Goal: Entertainment & Leisure: Browse casually

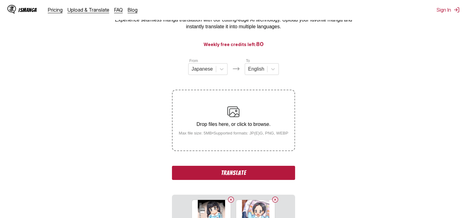
click at [281, 168] on button "Translate" at bounding box center [233, 173] width 123 height 14
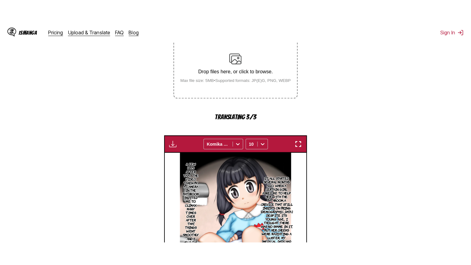
scroll to position [63, 0]
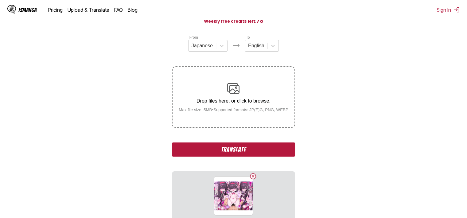
click at [259, 148] on button "Translate" at bounding box center [233, 149] width 123 height 14
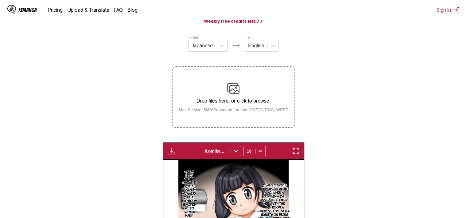
click at [295, 149] on img "button" at bounding box center [295, 150] width 7 height 7
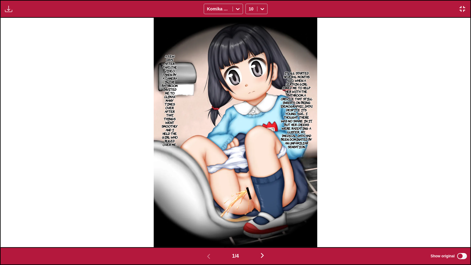
click at [296, 87] on p "It all started several months ago, when a certain girl asked me to help her wit…" at bounding box center [296, 110] width 34 height 80
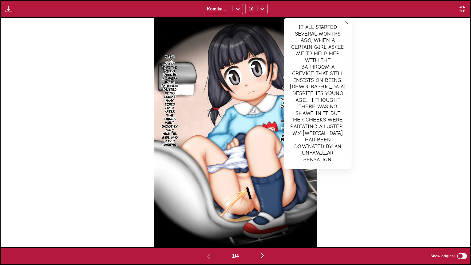
click at [178, 72] on p "A few days after that... the video taken by a camera in the bathroom invited me…" at bounding box center [169, 100] width 18 height 94
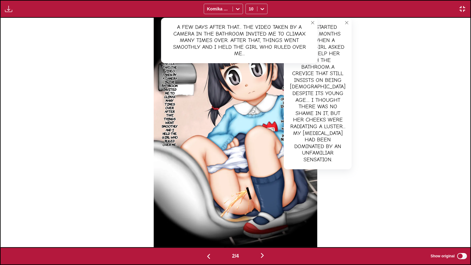
scroll to position [0, 470]
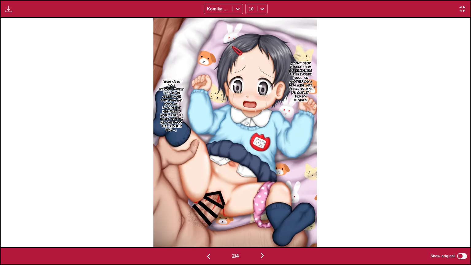
click at [306, 82] on p "I can't stop myself from experiencing the pleasure once... On another day, a ne…" at bounding box center [301, 81] width 26 height 43
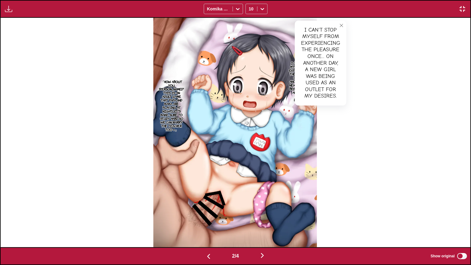
click at [171, 87] on p "「How about you, [PERSON_NAME]? This is an adult game that Papa and Mama are pla…" at bounding box center [172, 106] width 28 height 54
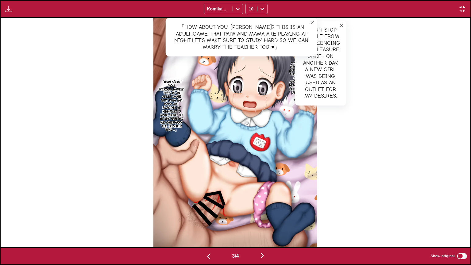
scroll to position [0, 940]
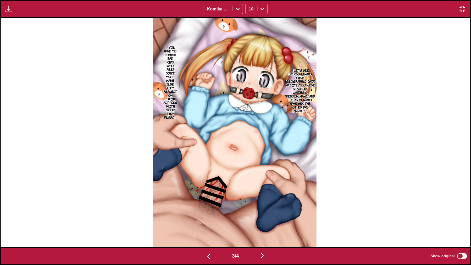
click at [305, 76] on p "「Let's see... [PERSON_NAME] from [GEOGRAPHIC_DATA], was it? You were secretly w…" at bounding box center [300, 90] width 33 height 47
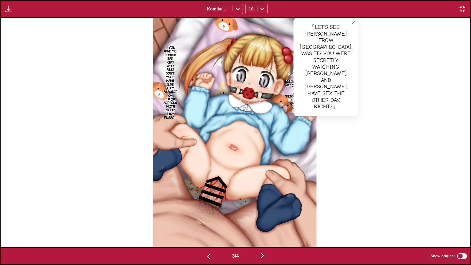
click at [178, 97] on p "「You have to punish bad kids who peep, don't you? Make sure they reflect on the…" at bounding box center [171, 82] width 16 height 76
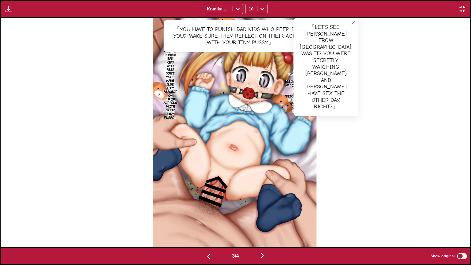
scroll to position [0, 1410]
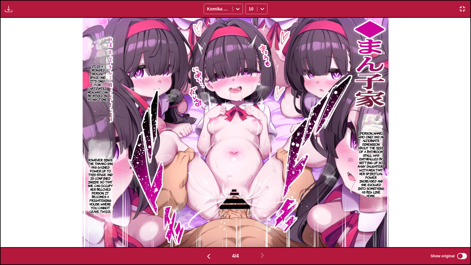
click at [364, 155] on p "[PERSON_NAME], who only had an alternate dimension about the size of a bathroom…" at bounding box center [371, 164] width 31 height 69
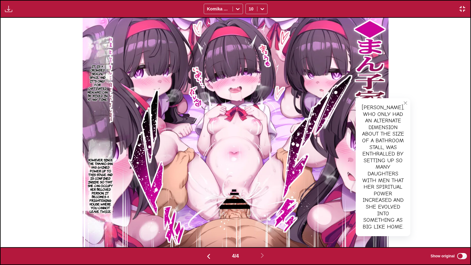
click at [98, 81] on p "It is a crowded sexual space, and it's only for captivated men who can be mixed…" at bounding box center [97, 82] width 24 height 39
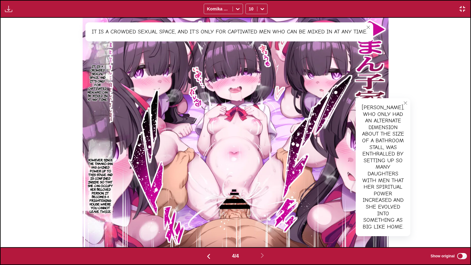
click at [106, 180] on p "However, since the tamako-san has gained power up to this stage and is confined…" at bounding box center [100, 186] width 30 height 58
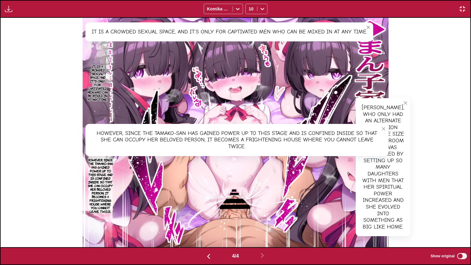
click at [461, 10] on img "button" at bounding box center [462, 8] width 7 height 7
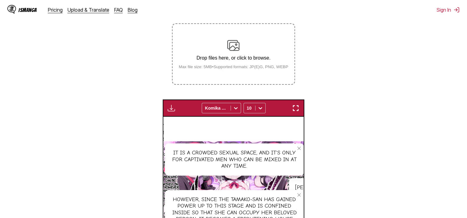
scroll to position [68, 0]
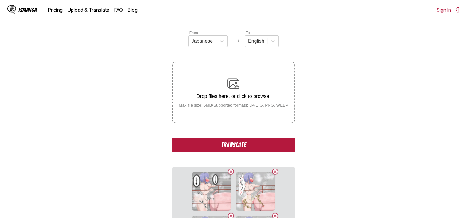
click at [265, 147] on button "Translate" at bounding box center [233, 145] width 123 height 14
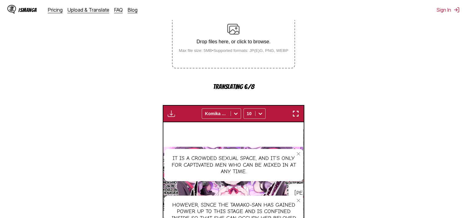
scroll to position [160, 0]
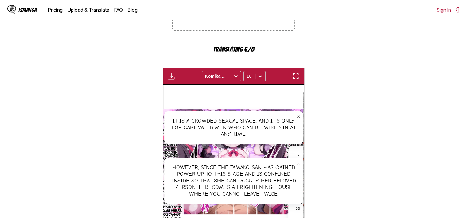
click at [299, 76] on button "button" at bounding box center [295, 76] width 11 height 8
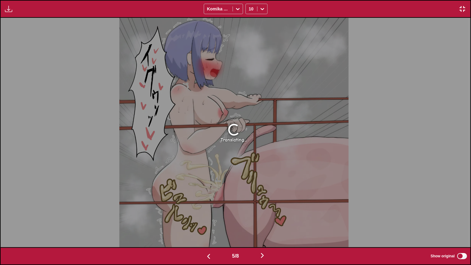
scroll to position [0, 1880]
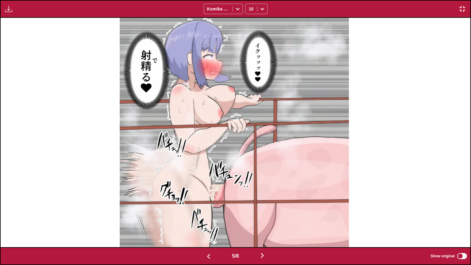
click at [461, 8] on img "button" at bounding box center [462, 8] width 7 height 7
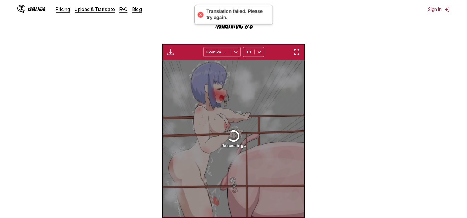
scroll to position [0, 561]
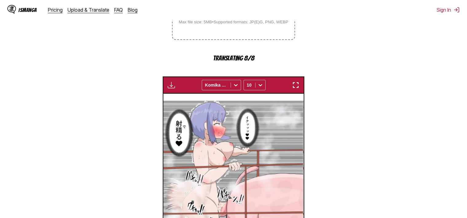
click at [293, 85] on img "button" at bounding box center [295, 84] width 7 height 7
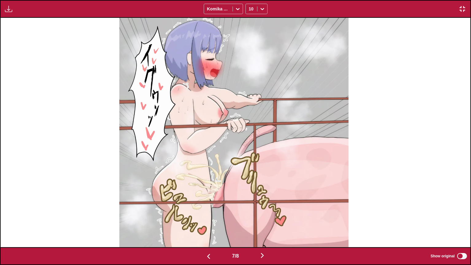
scroll to position [0, 2820]
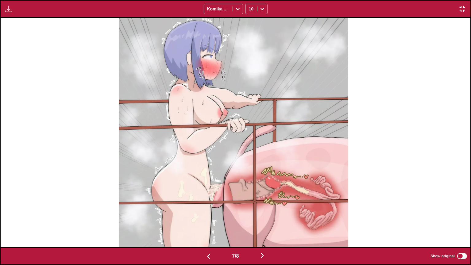
click at [264, 217] on img "button" at bounding box center [262, 255] width 7 height 7
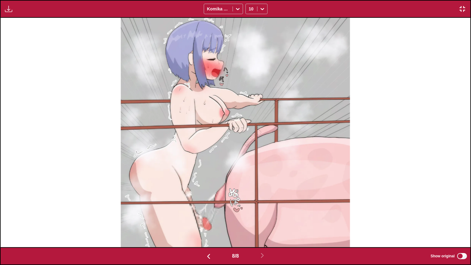
click at [462, 6] on img "button" at bounding box center [462, 8] width 7 height 7
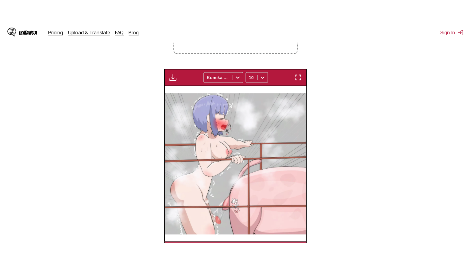
scroll to position [37, 0]
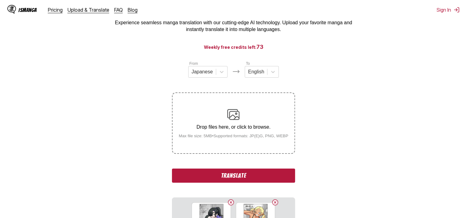
click at [278, 177] on button "Translate" at bounding box center [233, 175] width 123 height 14
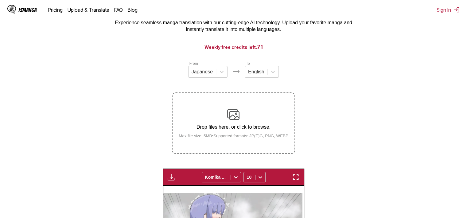
click at [293, 175] on img "button" at bounding box center [295, 176] width 7 height 7
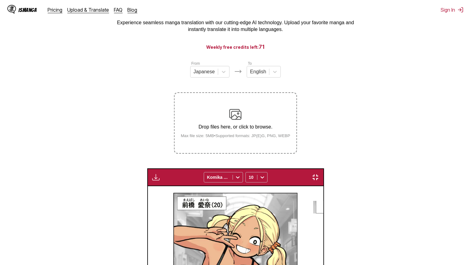
scroll to position [0, 3760]
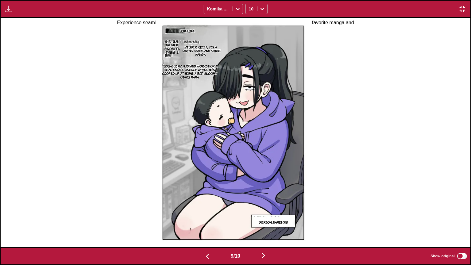
click at [462, 217] on div "9 / 10 Show original" at bounding box center [235, 256] width 471 height 18
click at [284, 217] on p "[PERSON_NAME] (28)" at bounding box center [273, 222] width 32 height 6
click at [186, 31] on p "1 profile" at bounding box center [187, 31] width 18 height 6
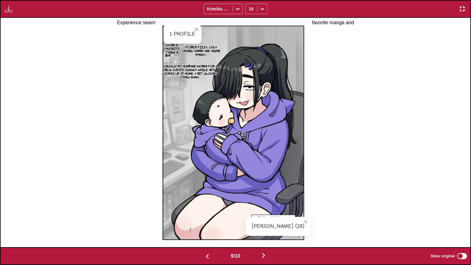
click at [198, 29] on icon "close-tooltip" at bounding box center [196, 29] width 4 height 4
click at [173, 47] on p "Work 8 Favorite thing 8." at bounding box center [171, 48] width 21 height 13
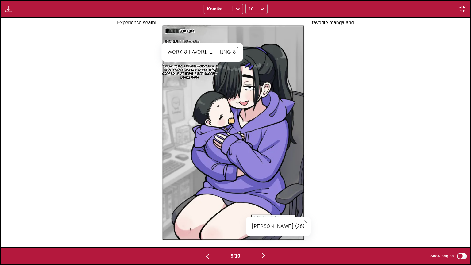
click at [239, 45] on icon "close-tooltip" at bounding box center [238, 47] width 4 height 4
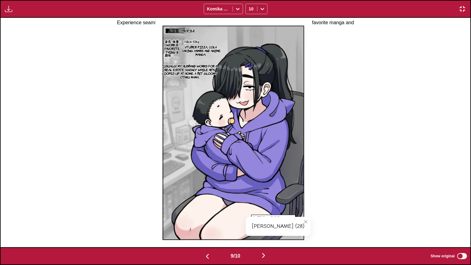
click at [199, 48] on p "VTuber pizza, cola making ASMRs and anime manga." at bounding box center [200, 50] width 47 height 13
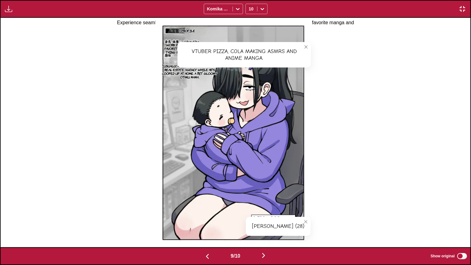
click at [305, 49] on button "close-tooltip" at bounding box center [306, 47] width 10 height 10
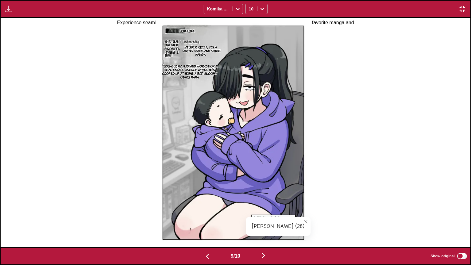
click at [175, 74] on p "*Usually, my husband works for a real estate agency while he's cooped up at hom…" at bounding box center [190, 71] width 66 height 17
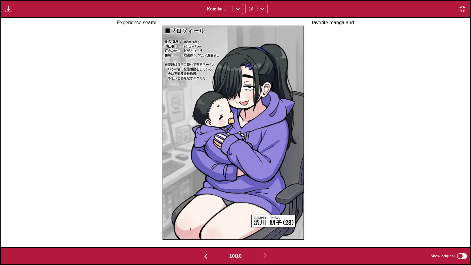
scroll to position [0, 4229]
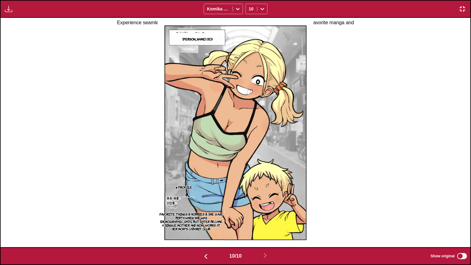
click at [207, 217] on p "Favorite things 8 Hobbies 8. She gave birth when she was [DEMOGRAPHIC_DATA], bu…" at bounding box center [191, 221] width 66 height 21
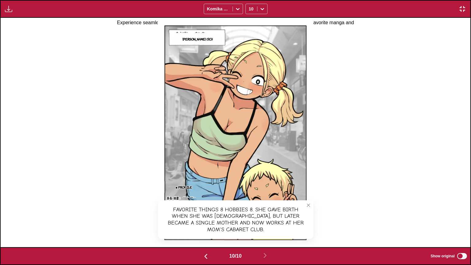
click at [463, 6] on img "button" at bounding box center [462, 8] width 7 height 7
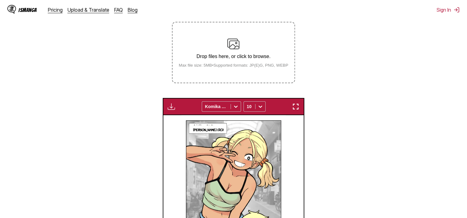
scroll to position [37, 0]
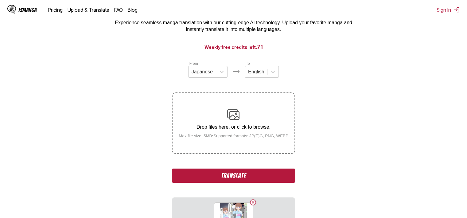
click at [269, 177] on button "Translate" at bounding box center [233, 175] width 123 height 14
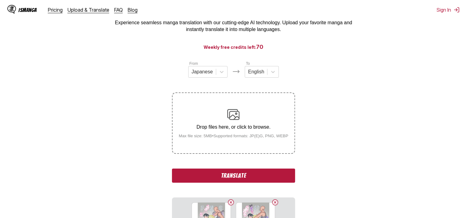
click at [276, 171] on button "Translate" at bounding box center [233, 175] width 123 height 14
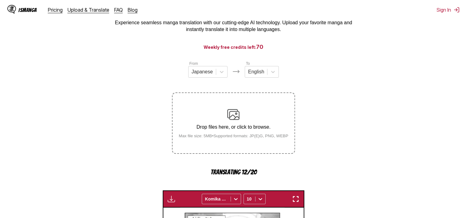
click at [292, 197] on img "button" at bounding box center [295, 198] width 7 height 7
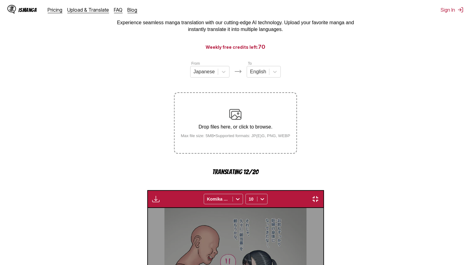
scroll to position [0, 4699]
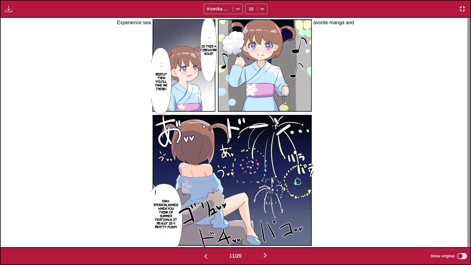
click at [212, 53] on p "Is this a firework hole?" at bounding box center [208, 49] width 19 height 13
click at [165, 81] on p "Reipu? Then you'll take me there!" at bounding box center [161, 81] width 18 height 21
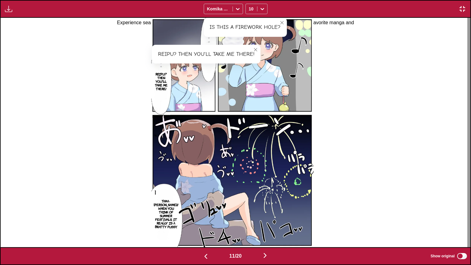
click at [168, 206] on p "Tama-[PERSON_NAME]!! When you think of summer festivals, it really is a bratty …" at bounding box center [165, 214] width 27 height 32
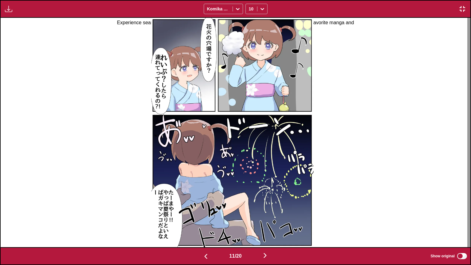
click at [463, 6] on img "button" at bounding box center [462, 8] width 7 height 7
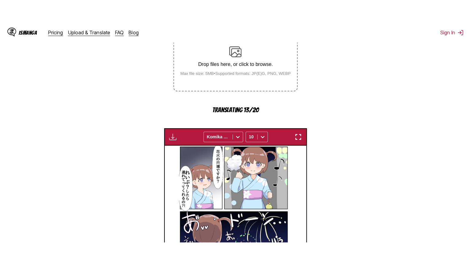
scroll to position [59, 0]
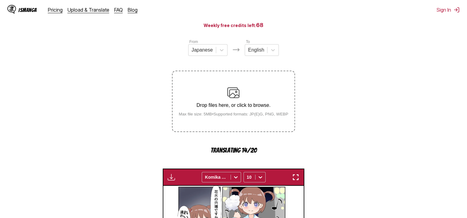
click at [294, 176] on img "button" at bounding box center [295, 176] width 7 height 7
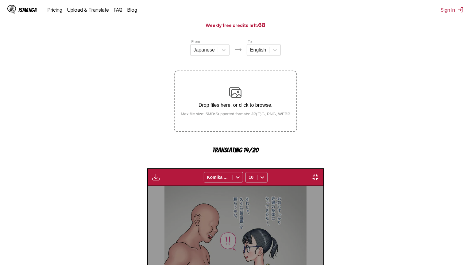
scroll to position [0, 5169]
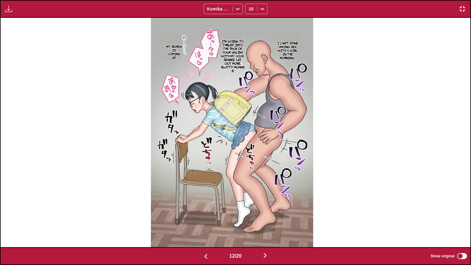
click at [294, 48] on p "I can't stand having sex with a girl in the morning..." at bounding box center [287, 50] width 27 height 21
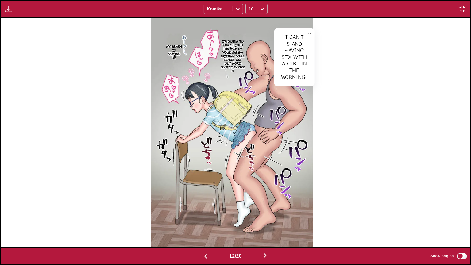
click at [236, 52] on p "I'm going to thrust into the back of your vagina with my cock, Sensei. Let out …" at bounding box center [233, 56] width 26 height 36
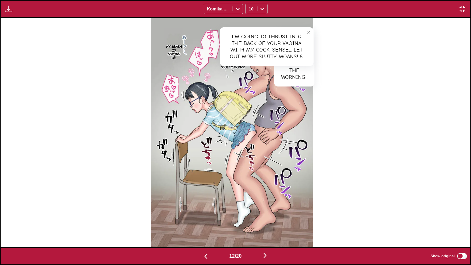
click at [172, 49] on p "My semen is coming up...." at bounding box center [174, 51] width 18 height 17
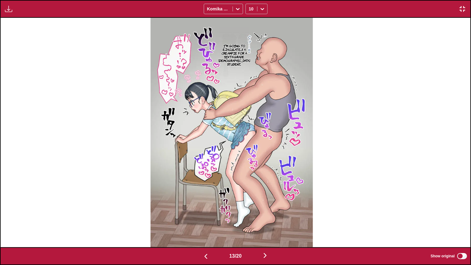
click at [227, 44] on p "I'm going to ejaculate...!! A creampie for a sixth-grade [DEMOGRAPHIC_DATA] stu…" at bounding box center [234, 55] width 34 height 25
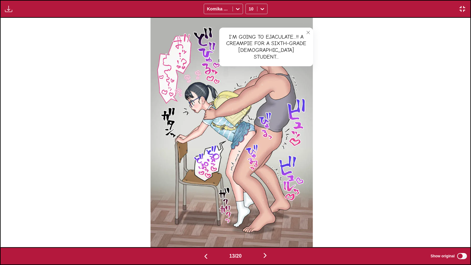
scroll to position [0, 6109]
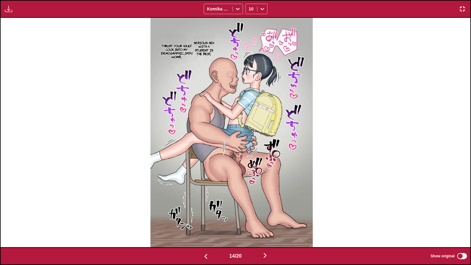
click at [211, 47] on p "Serious sex with a student is the best...." at bounding box center [203, 48] width 27 height 17
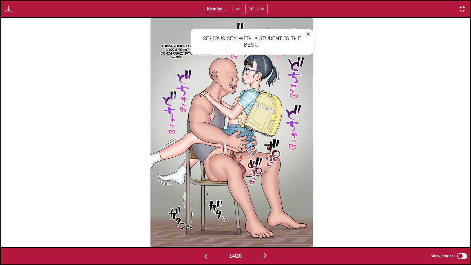
click at [175, 50] on p "Thrust your adult cock into my [DEMOGRAPHIC_DATA] womb...." at bounding box center [177, 51] width 34 height 17
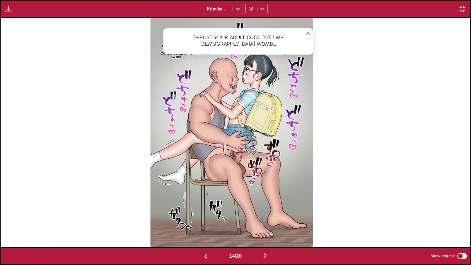
scroll to position [0, 6579]
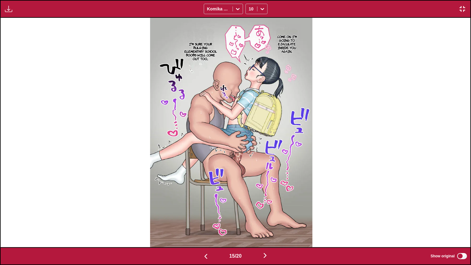
click at [293, 36] on p "Come on, I'm going to ejaculate inside you again...." at bounding box center [286, 43] width 27 height 21
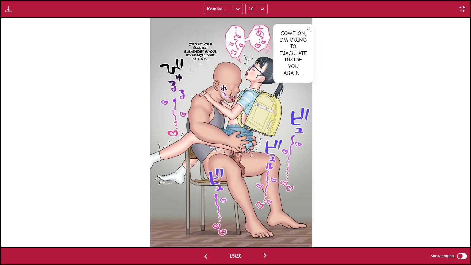
click at [201, 53] on p "I'm sure your bulging elementary school boobs will come out too...." at bounding box center [200, 51] width 35 height 21
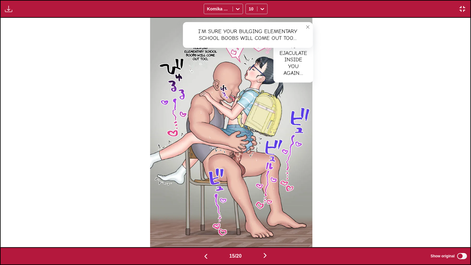
scroll to position [0, 7049]
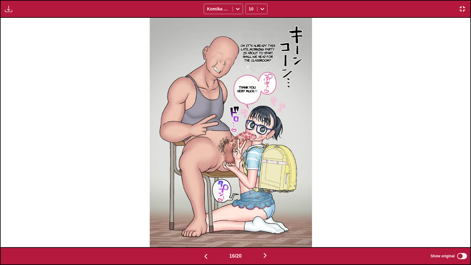
click at [269, 48] on p "Oh, it's already this late....Morning party is about to start. Shall we head fo…" at bounding box center [257, 52] width 39 height 21
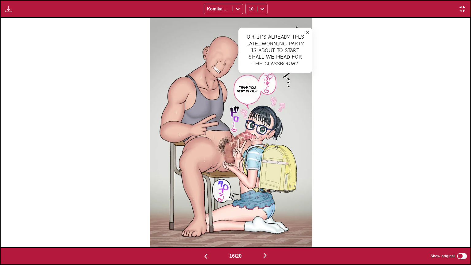
click at [254, 85] on p "Thank you very much...♡" at bounding box center [246, 89] width 25 height 10
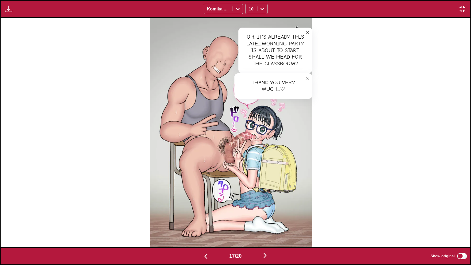
scroll to position [0, 7519]
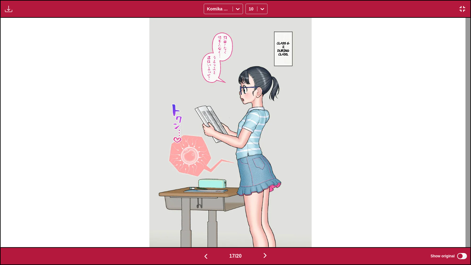
click at [287, 53] on p "Class 6-2, during class..." at bounding box center [283, 48] width 17 height 17
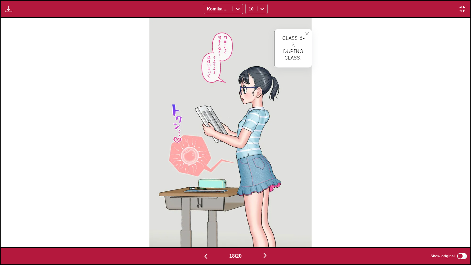
scroll to position [0, 7989]
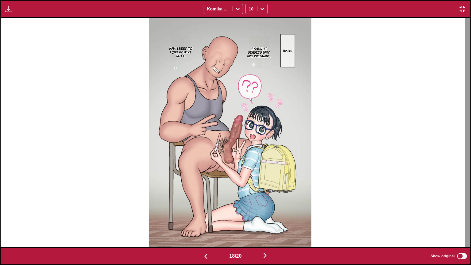
click at [259, 50] on p "I knew it. Sensei's baby was pregnant...." at bounding box center [259, 51] width 27 height 13
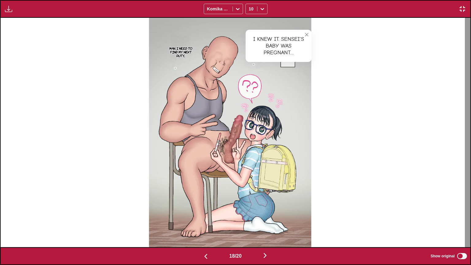
click at [189, 52] on p "Man, I need to find my next duty...." at bounding box center [180, 51] width 27 height 13
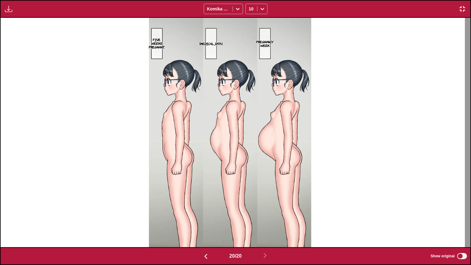
scroll to position [0, 8929]
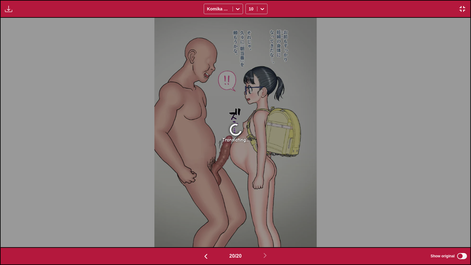
click at [466, 8] on button "button" at bounding box center [462, 9] width 11 height 8
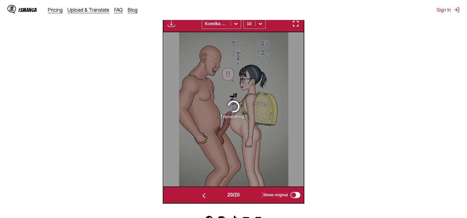
scroll to position [151, 0]
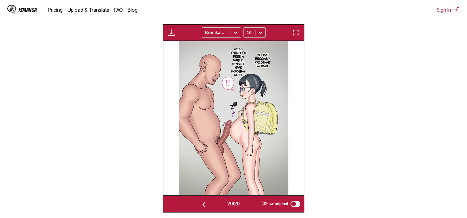
click at [290, 33] on button "button" at bounding box center [295, 33] width 11 height 8
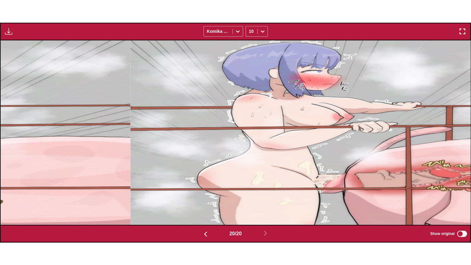
scroll to position [0, 8929]
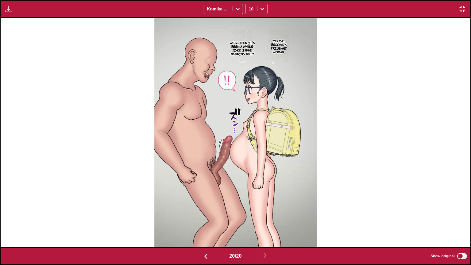
click at [278, 46] on p "You've become a pregnant woman...." at bounding box center [278, 46] width 25 height 17
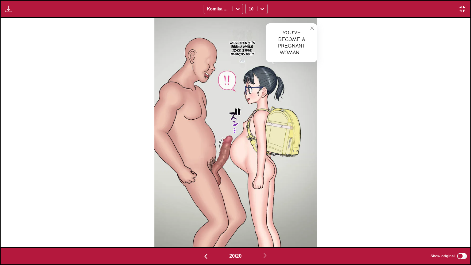
click at [249, 44] on p "Well then, it's been a while since I have morning duty." at bounding box center [242, 48] width 28 height 17
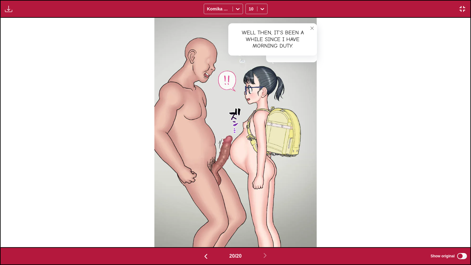
click at [462, 6] on img "button" at bounding box center [462, 8] width 7 height 7
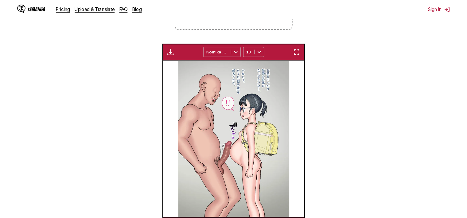
scroll to position [0, 2664]
